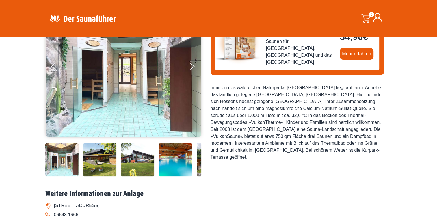
scroll to position [29, 0]
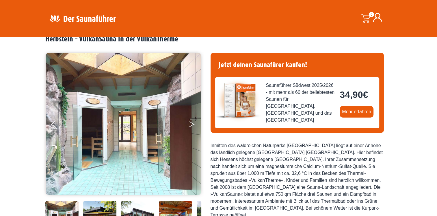
click at [191, 124] on button "Next" at bounding box center [196, 125] width 14 height 14
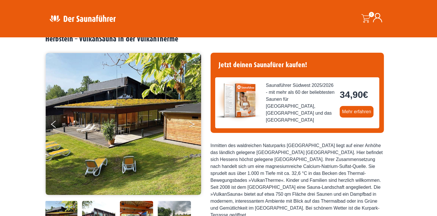
click at [191, 124] on button "Next" at bounding box center [196, 125] width 14 height 14
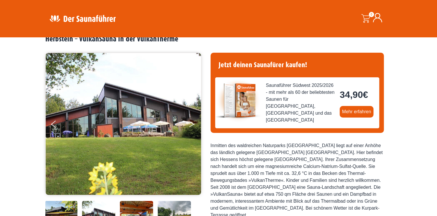
click at [191, 124] on button "Next" at bounding box center [196, 125] width 14 height 14
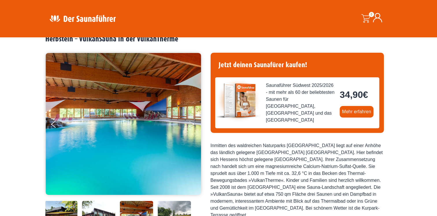
click at [191, 124] on button "Next" at bounding box center [196, 125] width 14 height 14
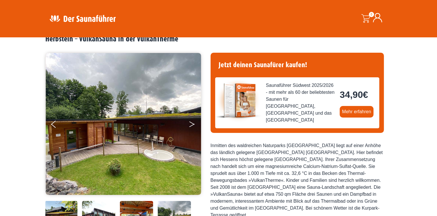
click at [191, 124] on button "Next" at bounding box center [196, 125] width 14 height 14
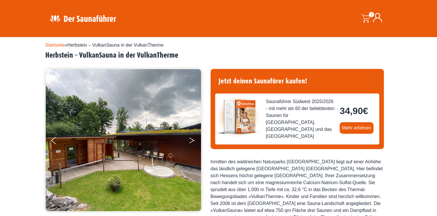
scroll to position [0, 0]
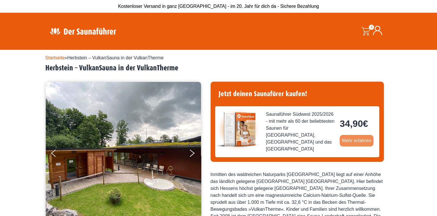
click at [363, 140] on link "Mehr erfahren" at bounding box center [357, 141] width 34 height 12
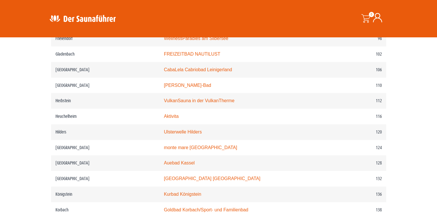
scroll to position [636, 0]
